Goal: Ask a question

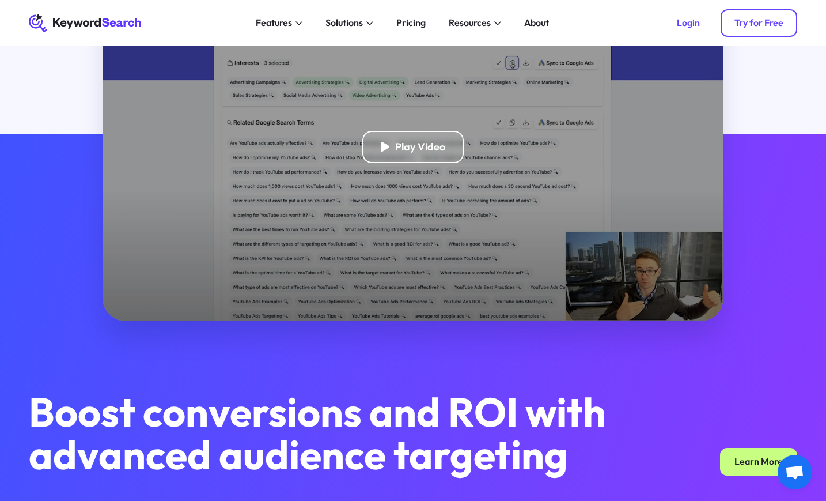
scroll to position [288, 0]
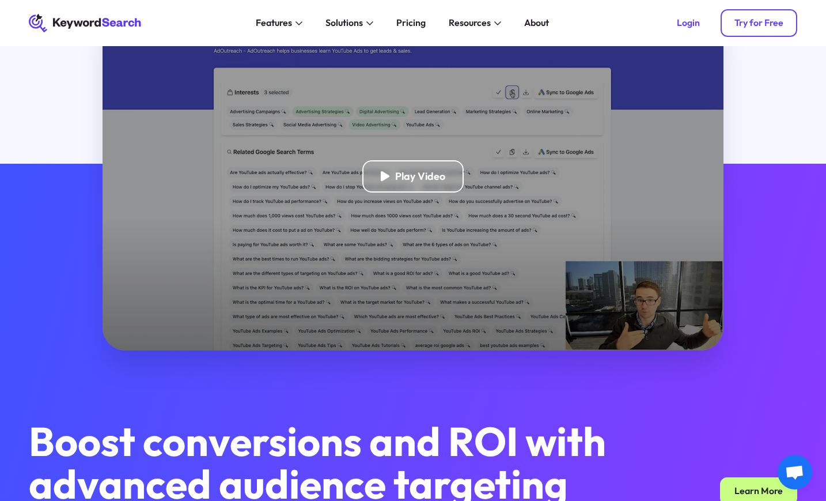
click at [784, 27] on link "Try for Free" at bounding box center [759, 23] width 77 height 28
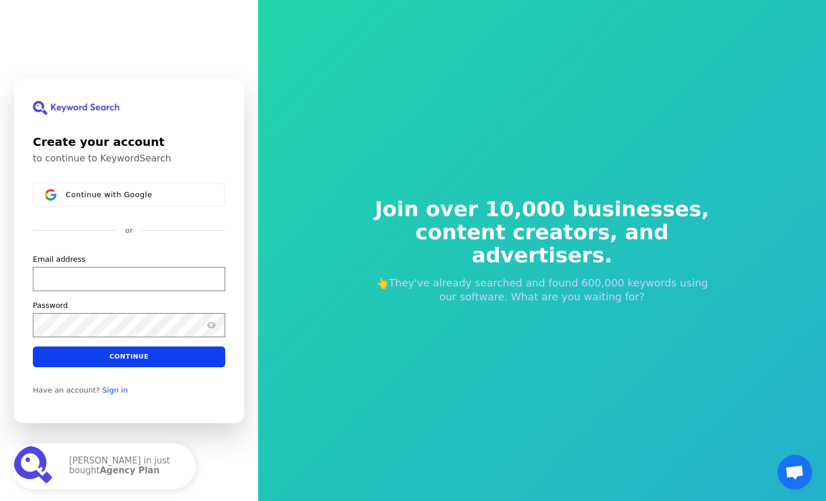
scroll to position [1, 0]
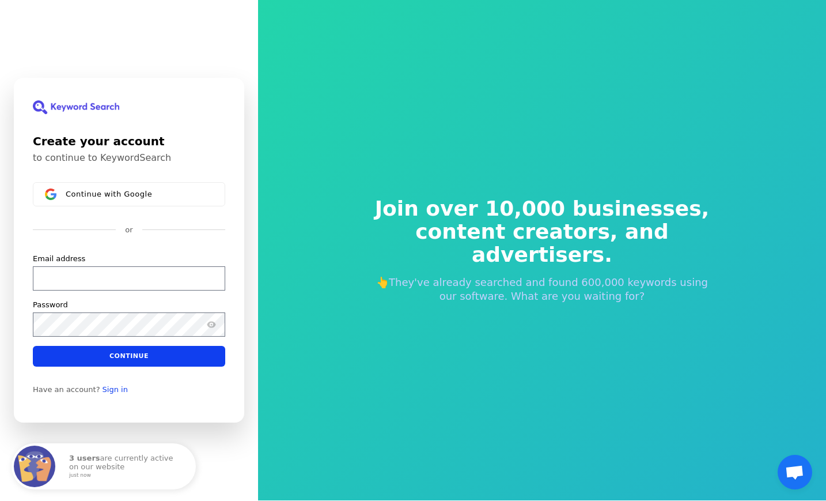
drag, startPoint x: 796, startPoint y: 465, endPoint x: 792, endPoint y: 460, distance: 6.2
click at [796, 465] on span "Open chat" at bounding box center [794, 473] width 19 height 16
click at [792, 460] on span "Open chat" at bounding box center [795, 472] width 35 height 35
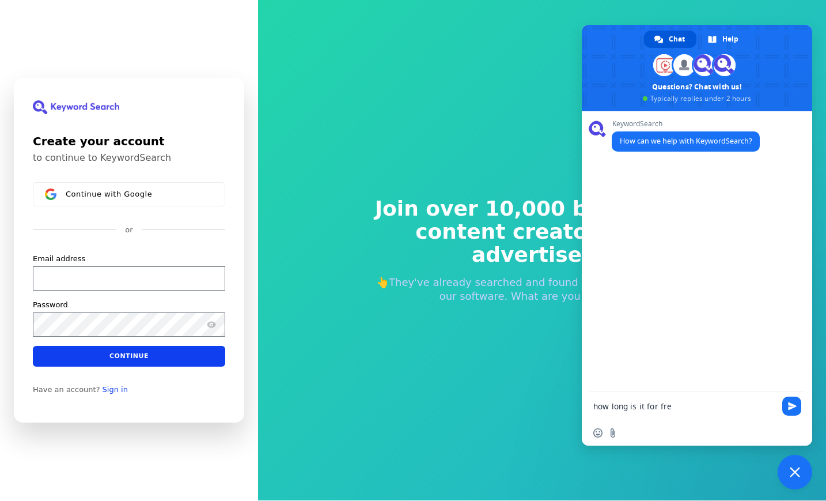
type textarea "how long is it for free"
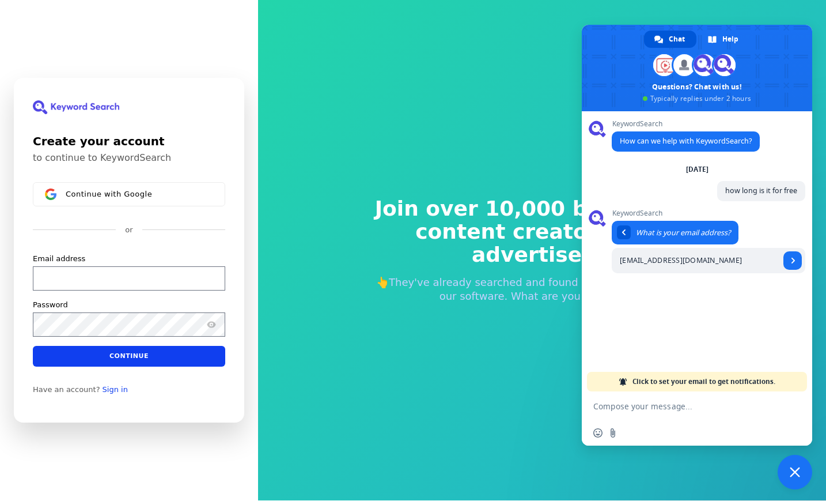
type input "[EMAIL_ADDRESS][DOMAIN_NAME]"
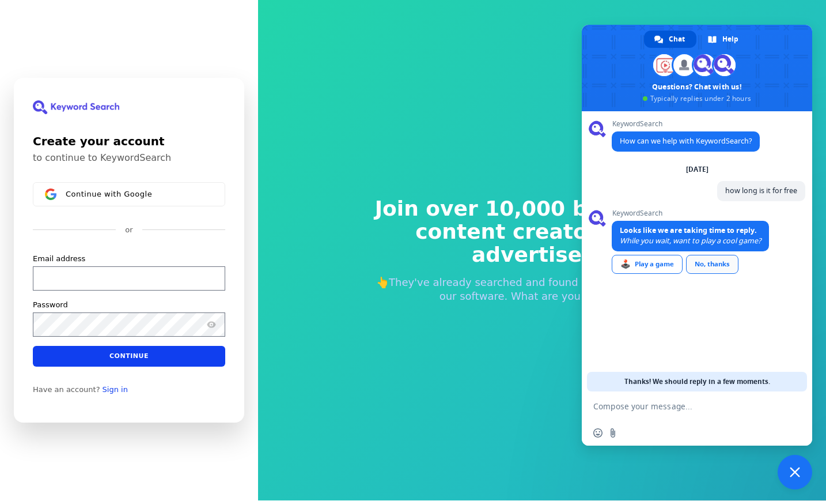
click at [713, 258] on div "No, thanks" at bounding box center [712, 264] width 52 height 19
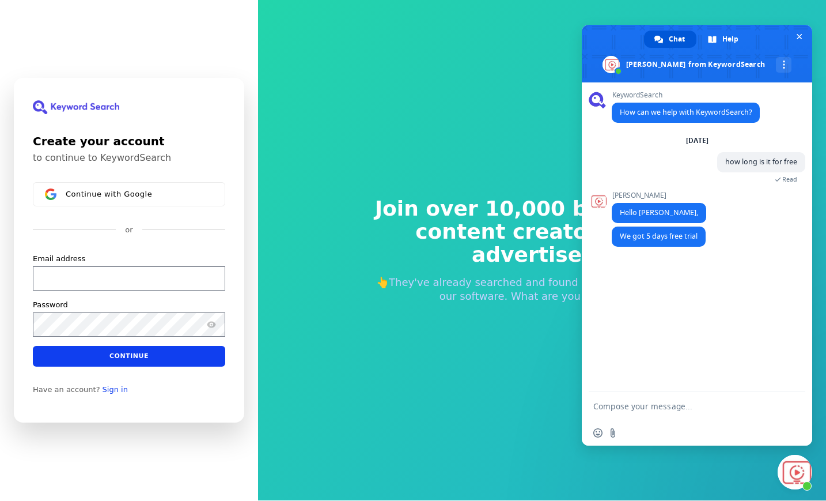
click at [657, 409] on textarea "Compose your message..." at bounding box center [684, 406] width 182 height 10
click at [632, 410] on textarea "I" at bounding box center [684, 406] width 182 height 10
type textarea "I recently joined ad outreach coaching program for 3 months. Do I et this tool …"
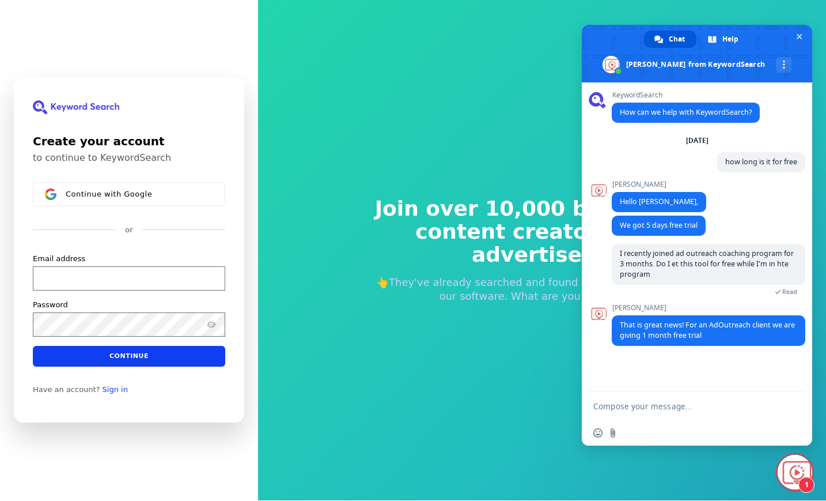
click at [660, 400] on form at bounding box center [684, 406] width 182 height 31
click at [665, 405] on textarea "Compose your message..." at bounding box center [684, 406] width 182 height 10
type textarea "ok, thank you"
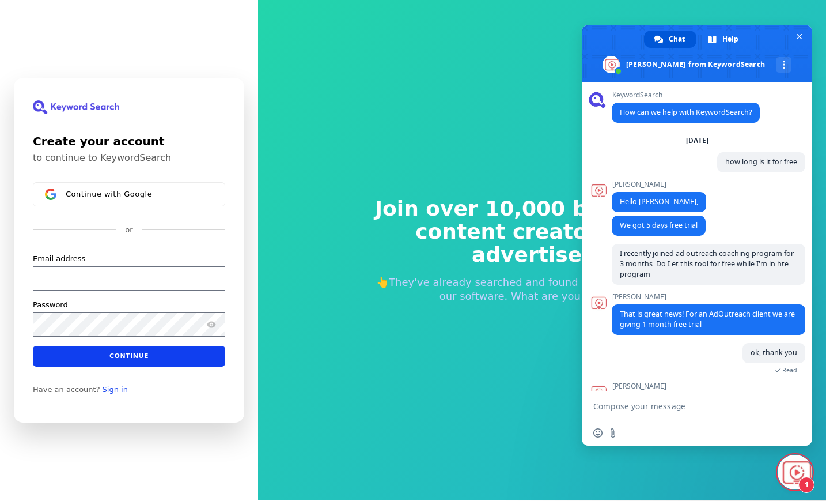
scroll to position [56, 0]
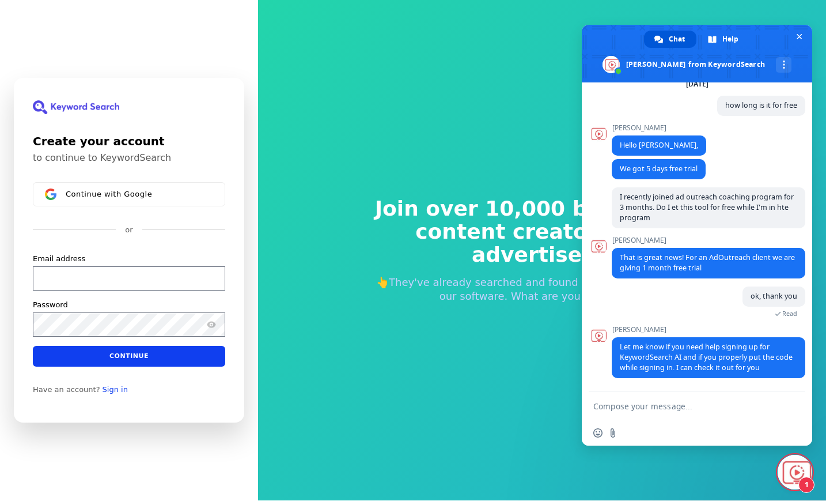
click at [34, 457] on div "Create your account to continue to KeywordSearch Continue with Google or Email …" at bounding box center [129, 249] width 258 height 501
click at [680, 409] on textarea "Compose your message..." at bounding box center [684, 406] width 182 height 10
type textarea "ok but I'll do it closer to when my ads are ready to go live"
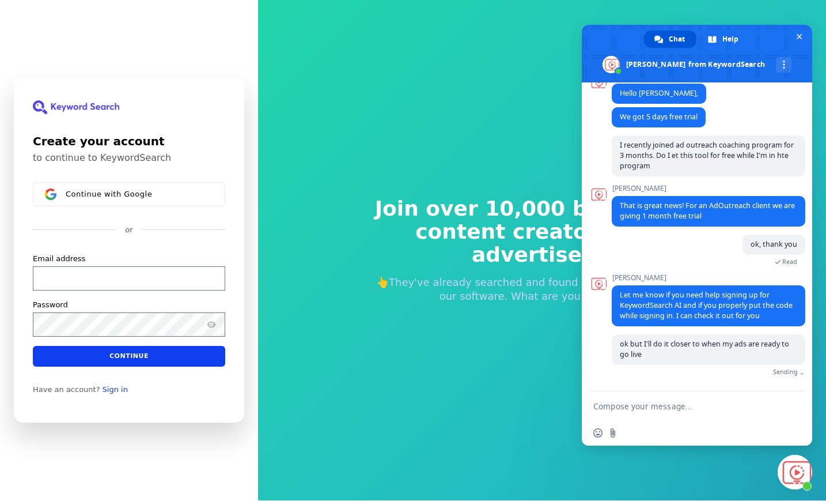
scroll to position [95, 0]
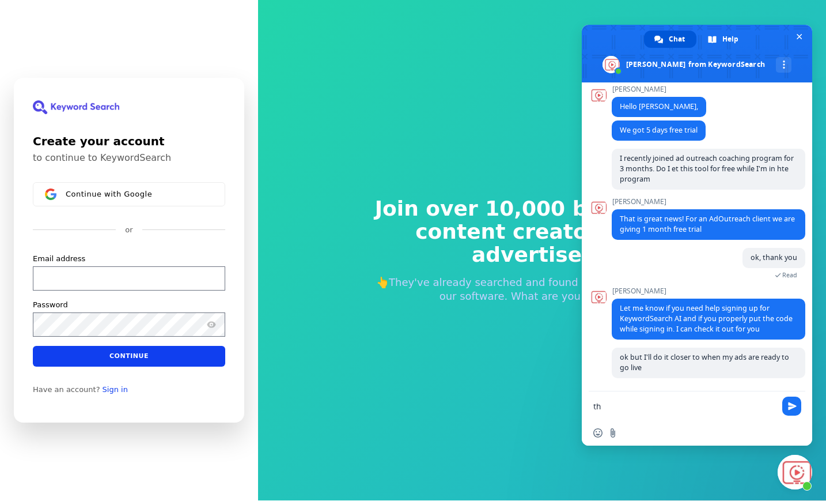
type textarea "t"
